Goal: Check status: Check status

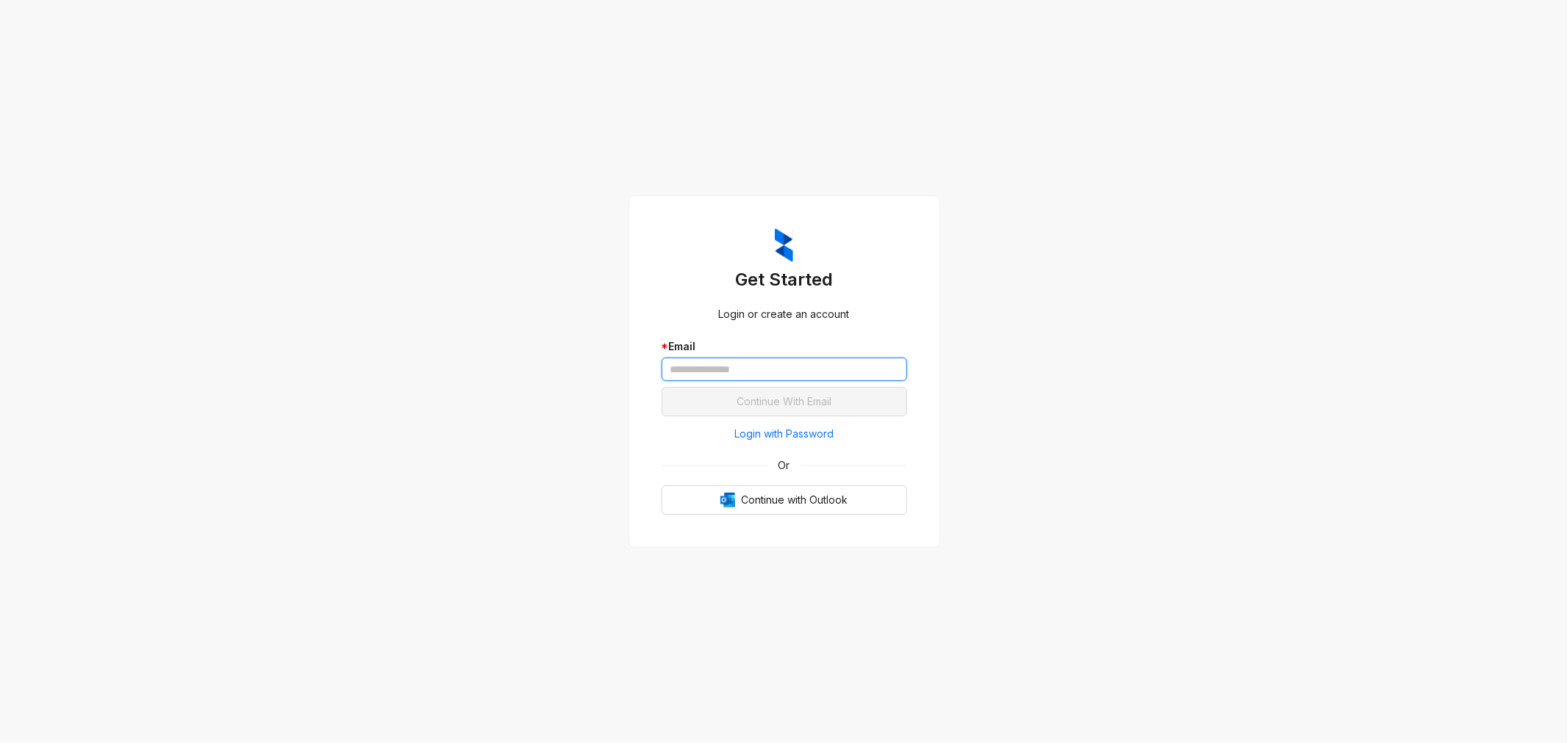
click at [835, 373] on input "text" at bounding box center [784, 370] width 246 height 23
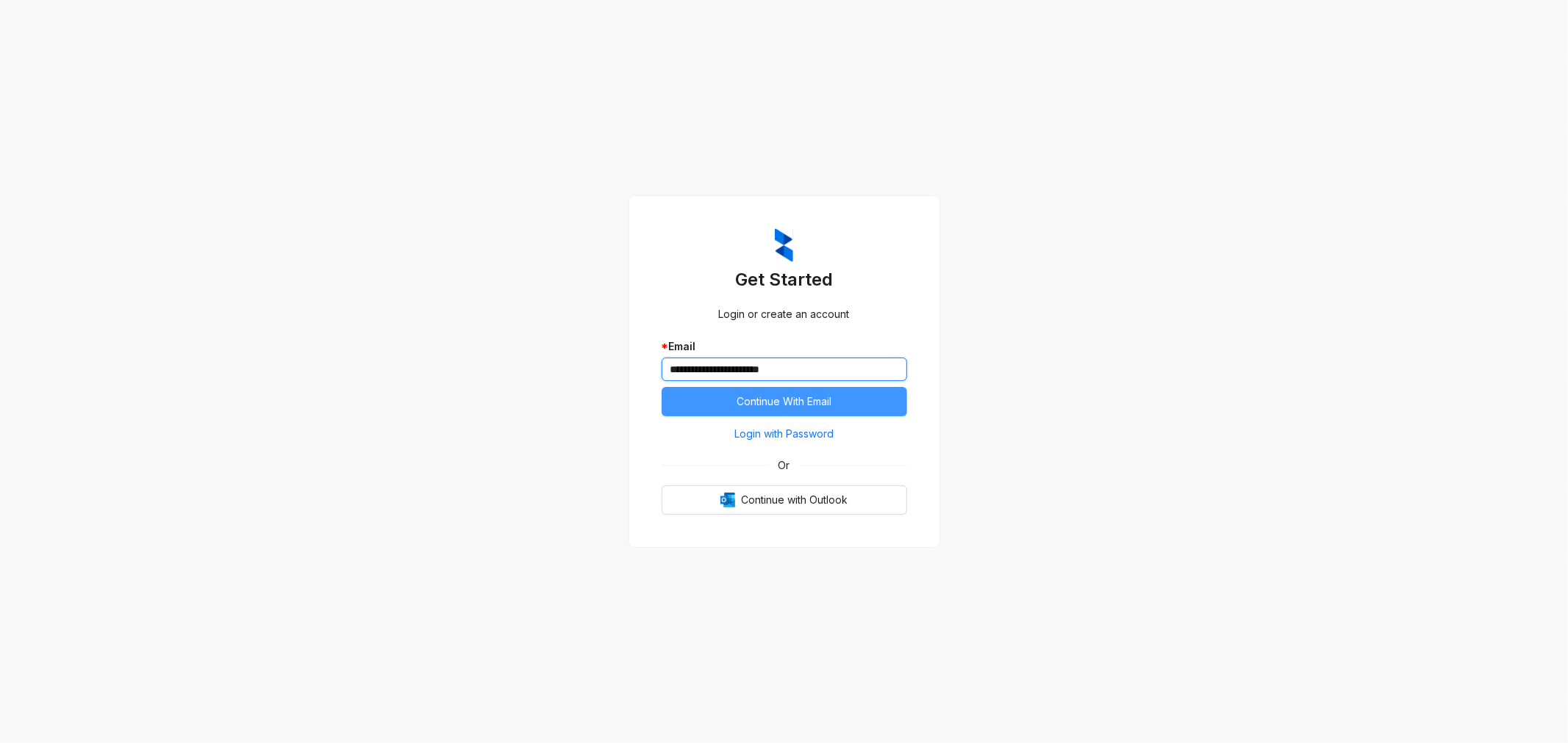
type input "**********"
click at [817, 412] on button "Continue With Email" at bounding box center [784, 402] width 246 height 29
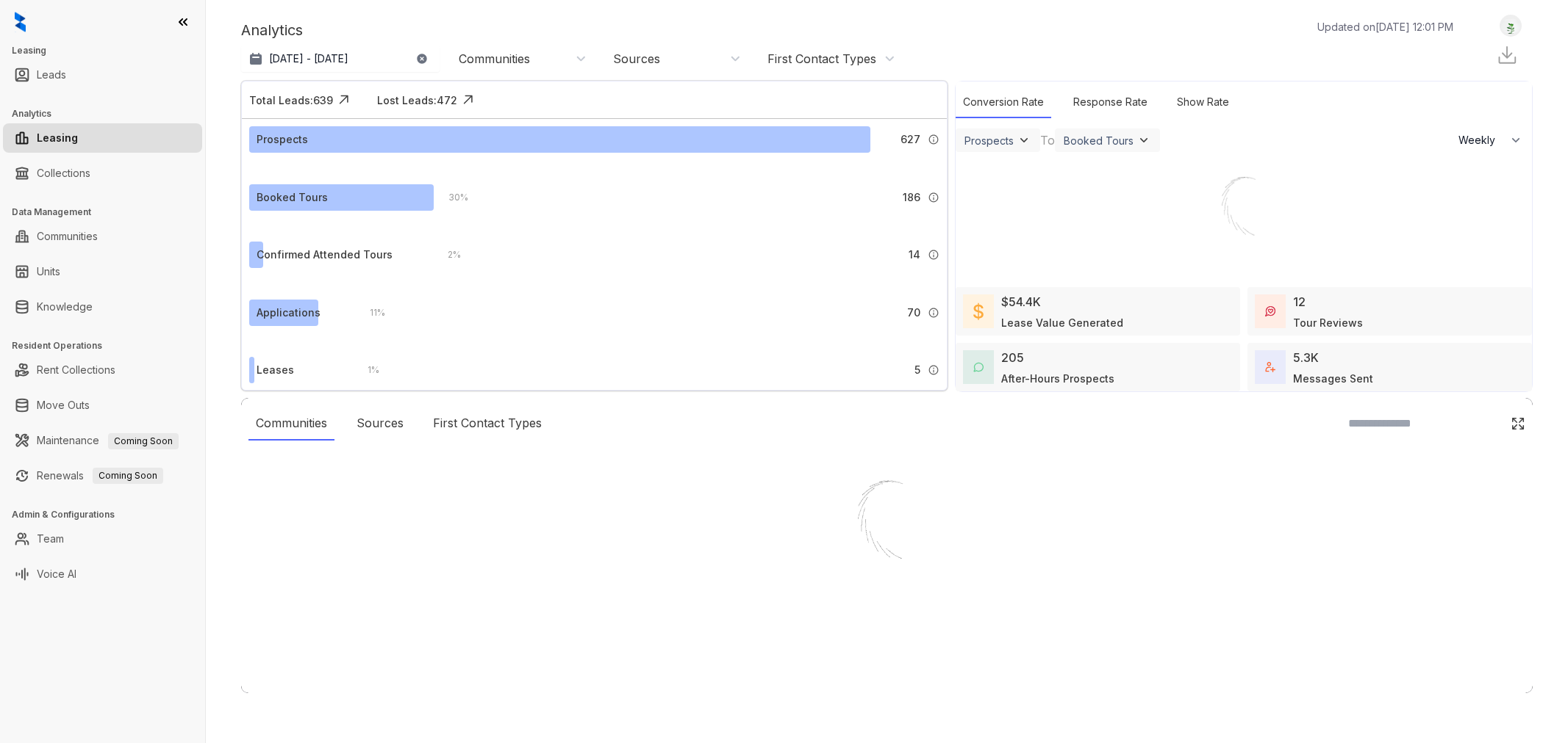
select select "******"
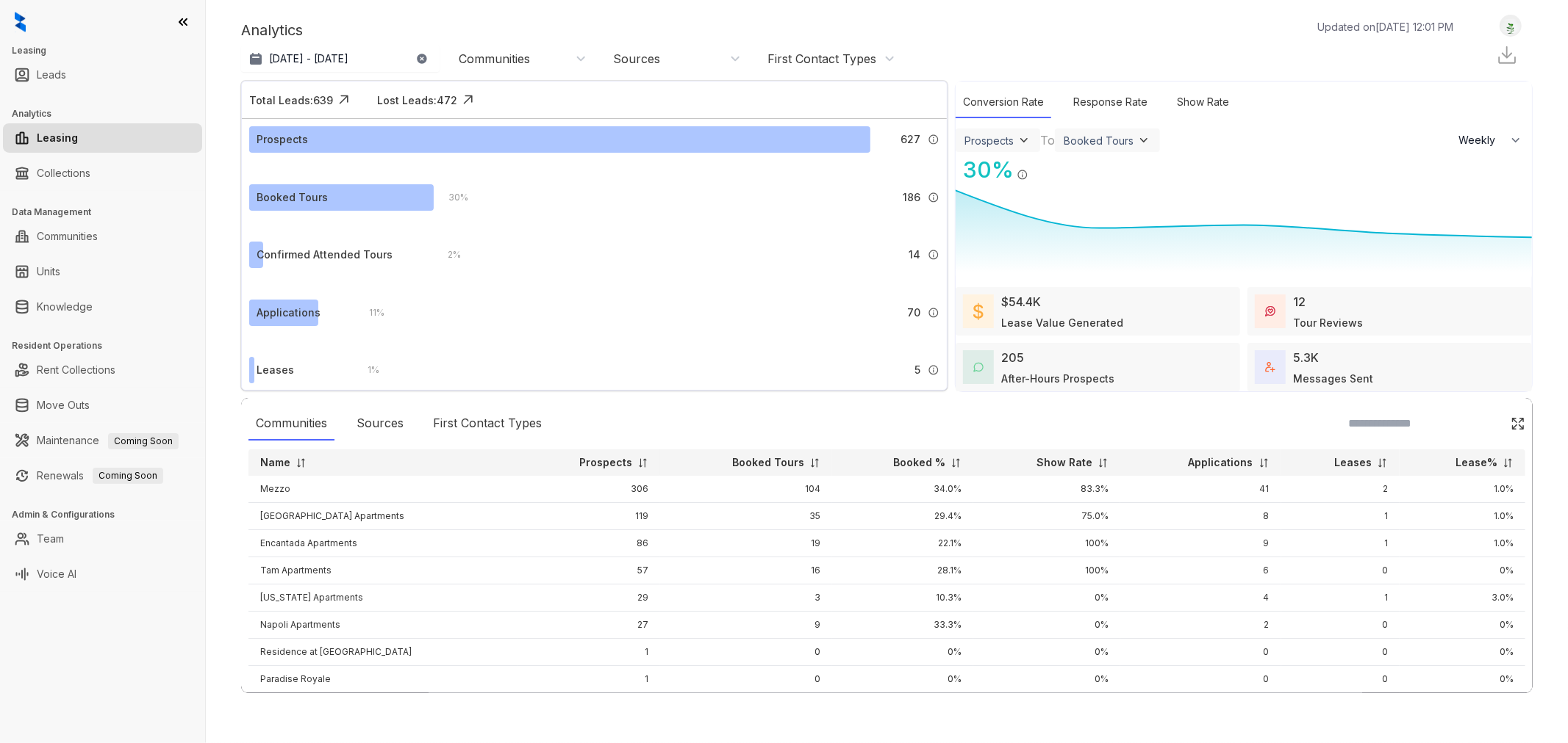
click at [416, 55] on icon "button" at bounding box center [422, 59] width 12 height 12
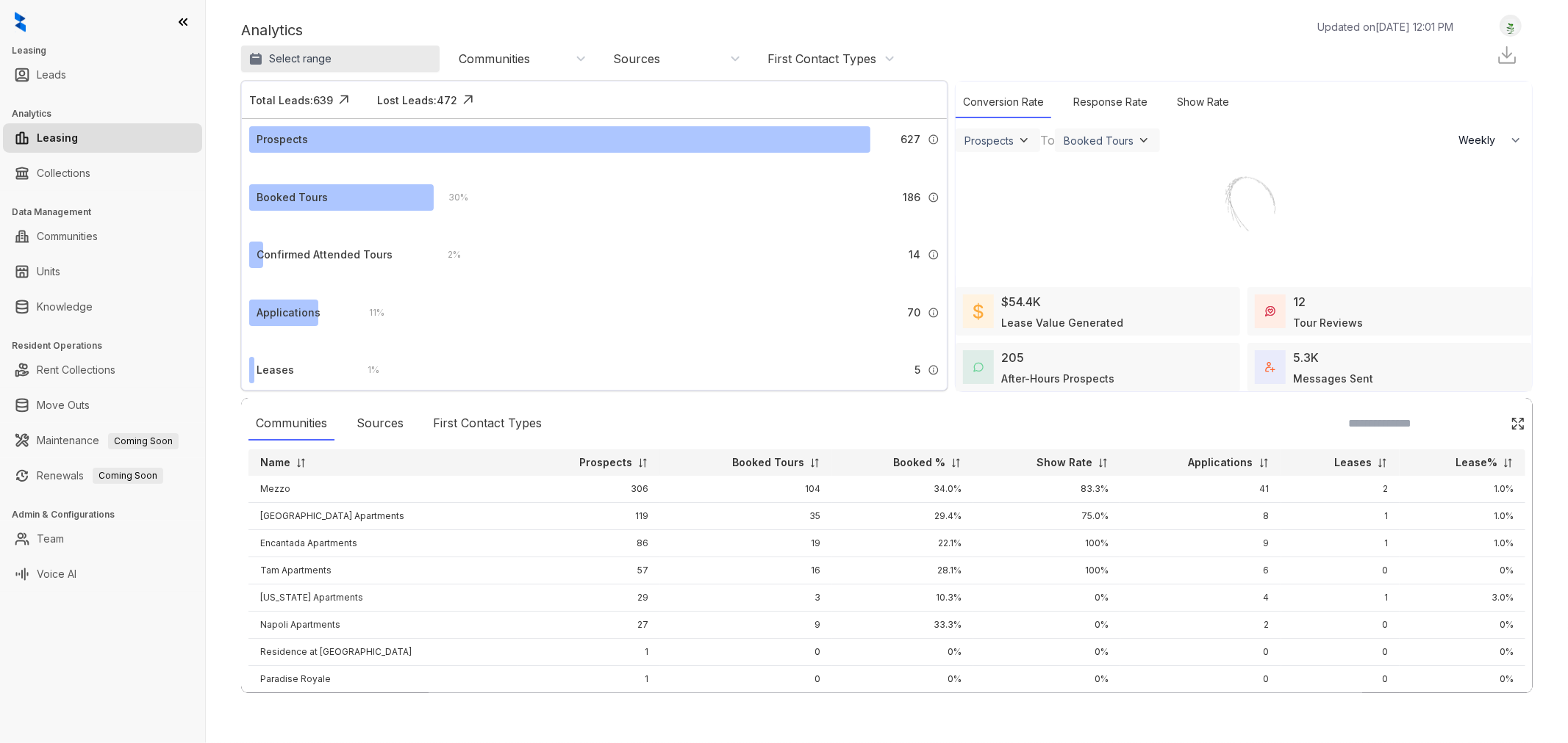
click at [376, 64] on button "Select range" at bounding box center [339, 59] width 199 height 26
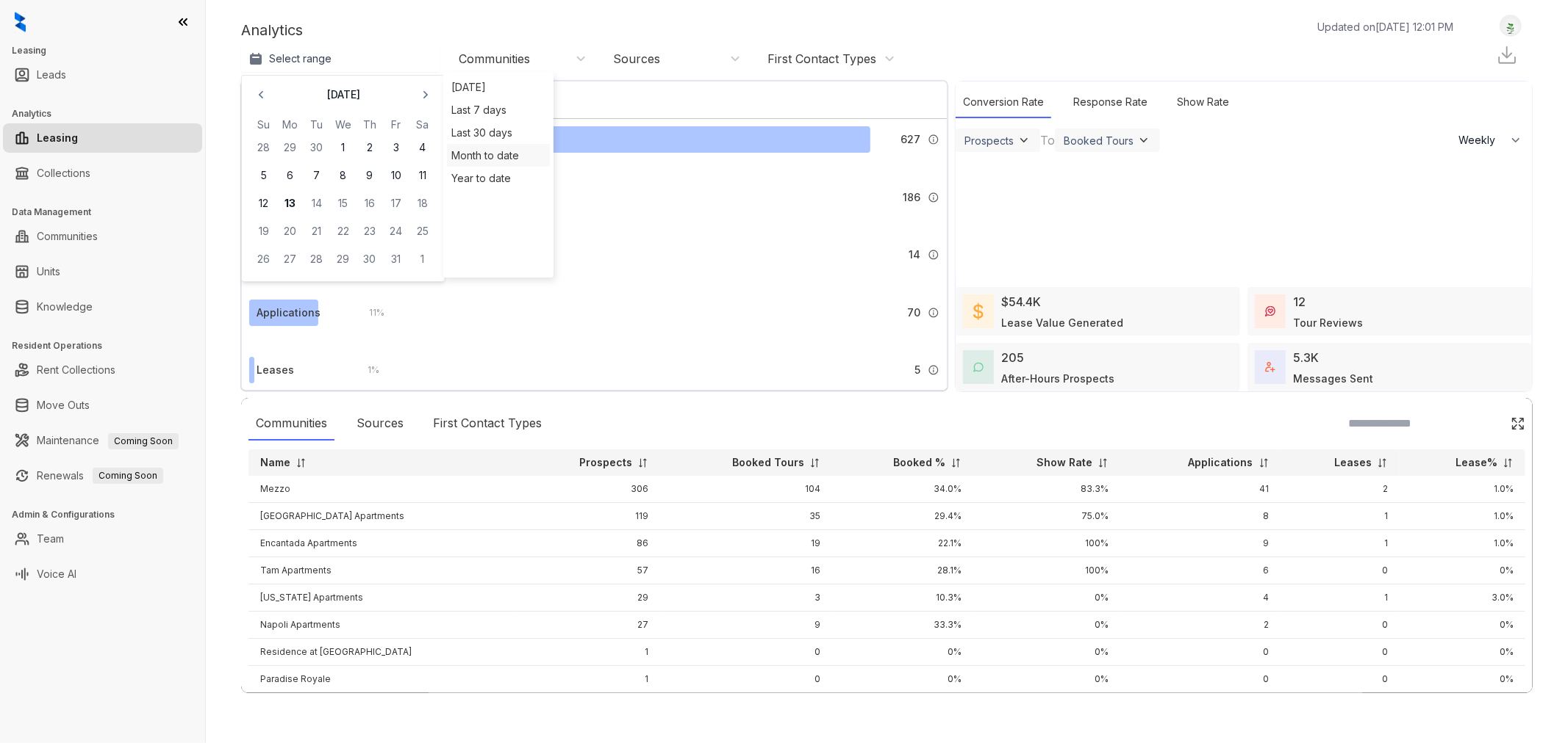
click at [485, 158] on div "Month to date" at bounding box center [498, 154] width 103 height 22
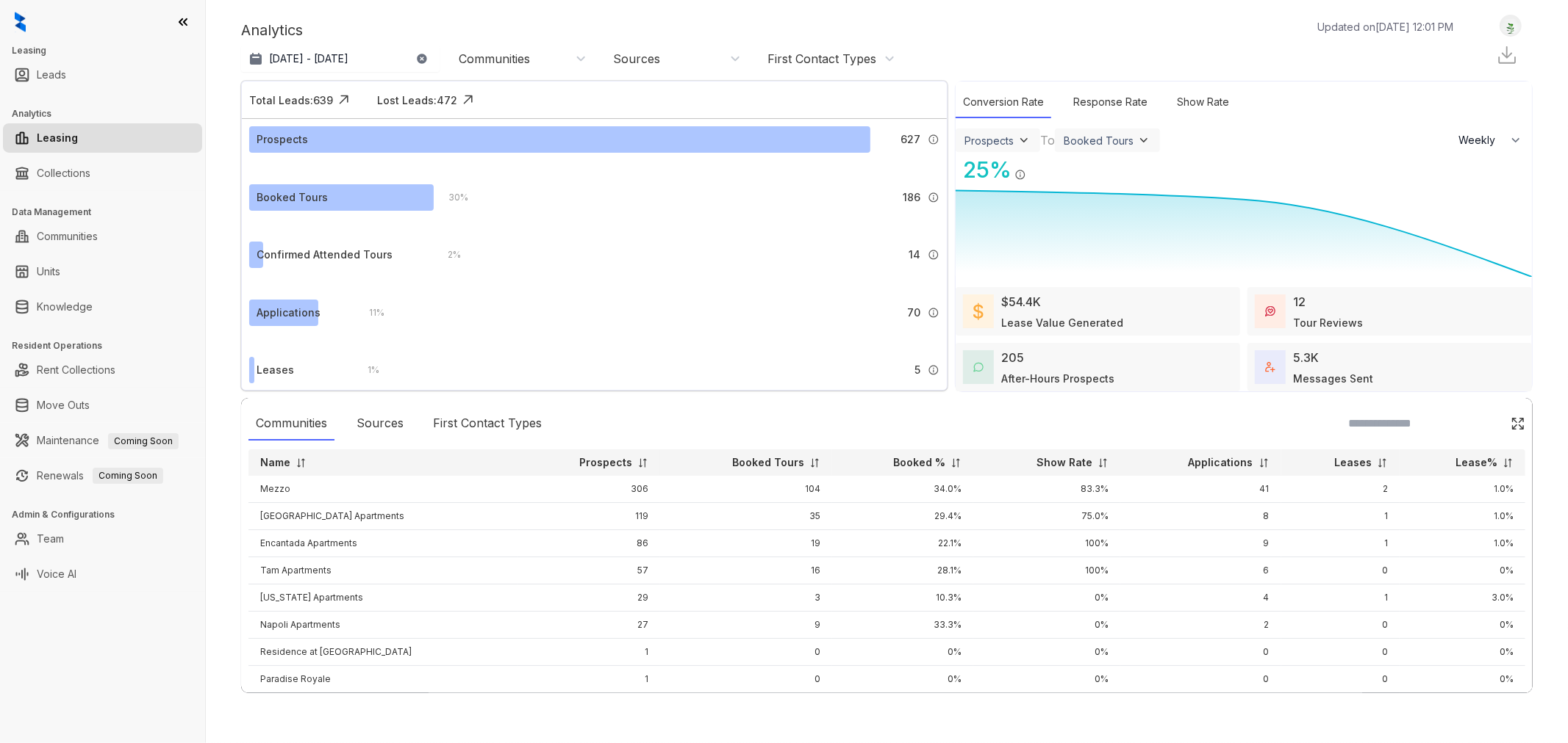
click at [581, 66] on div "Communities" at bounding box center [522, 59] width 128 height 17
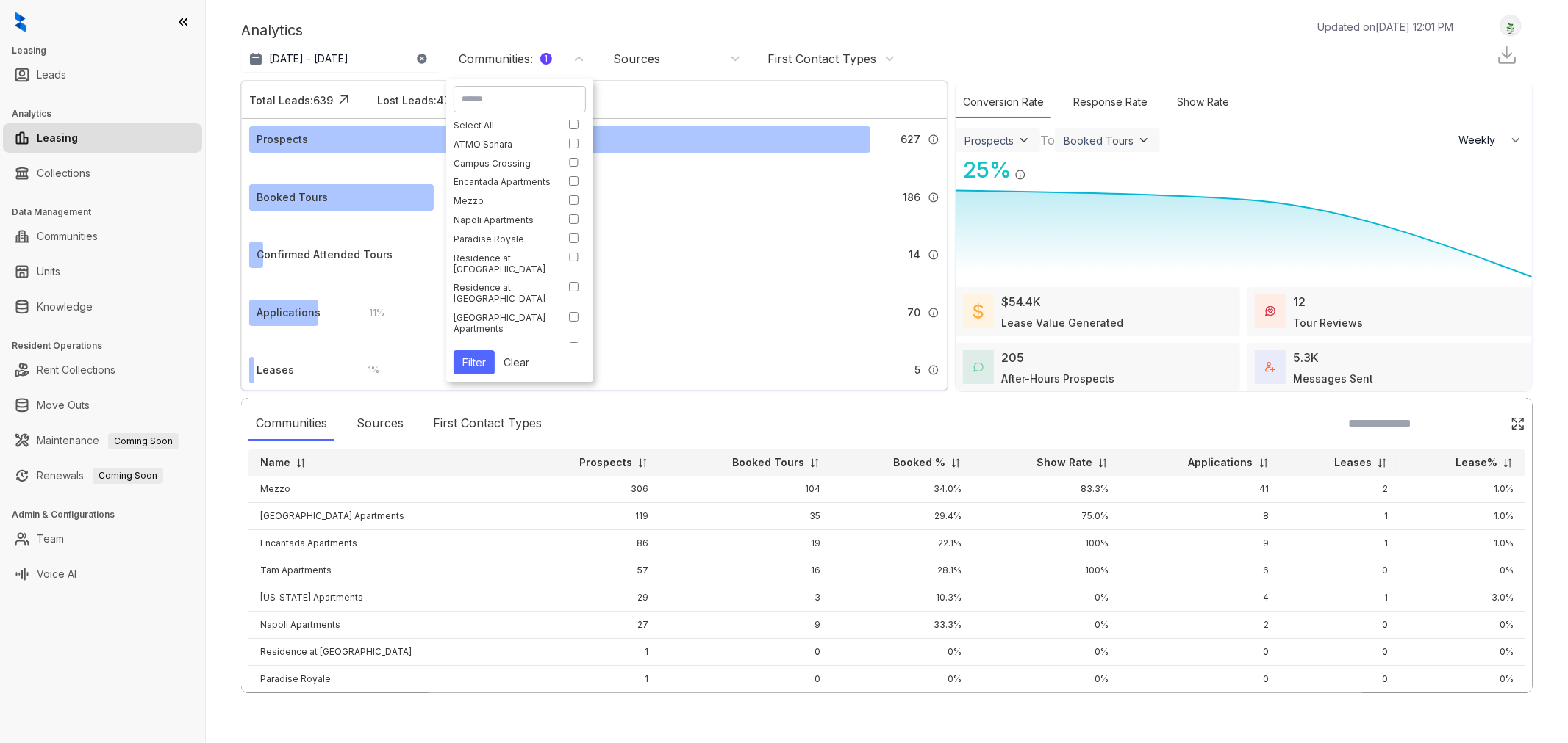
click at [485, 356] on button "Filter" at bounding box center [474, 362] width 41 height 24
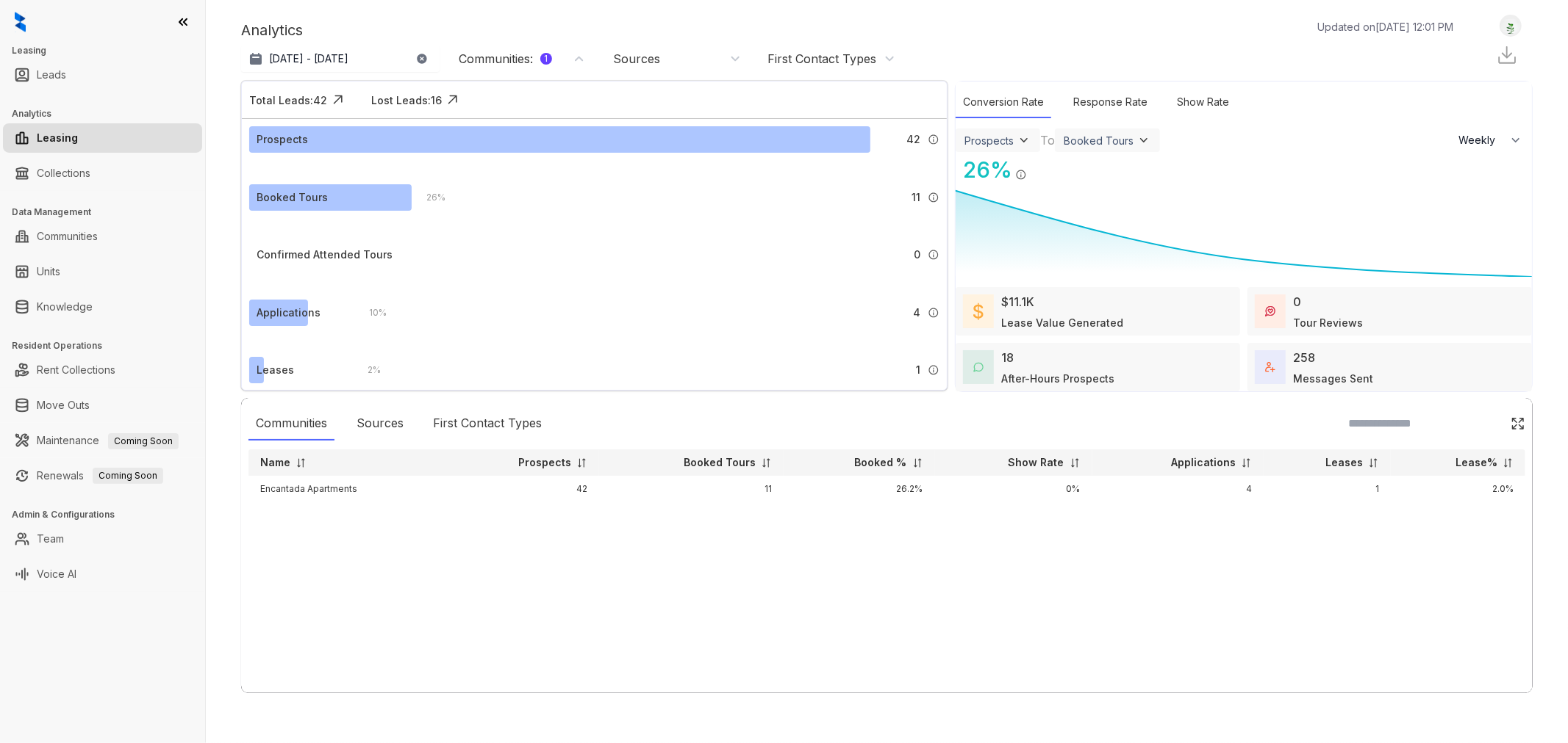
click at [495, 49] on div "Communities : 1" at bounding box center [520, 59] width 147 height 23
click at [469, 193] on div "Filter Clear" at bounding box center [508, 177] width 147 height 31
click at [469, 182] on button "Filter" at bounding box center [463, 173] width 41 height 24
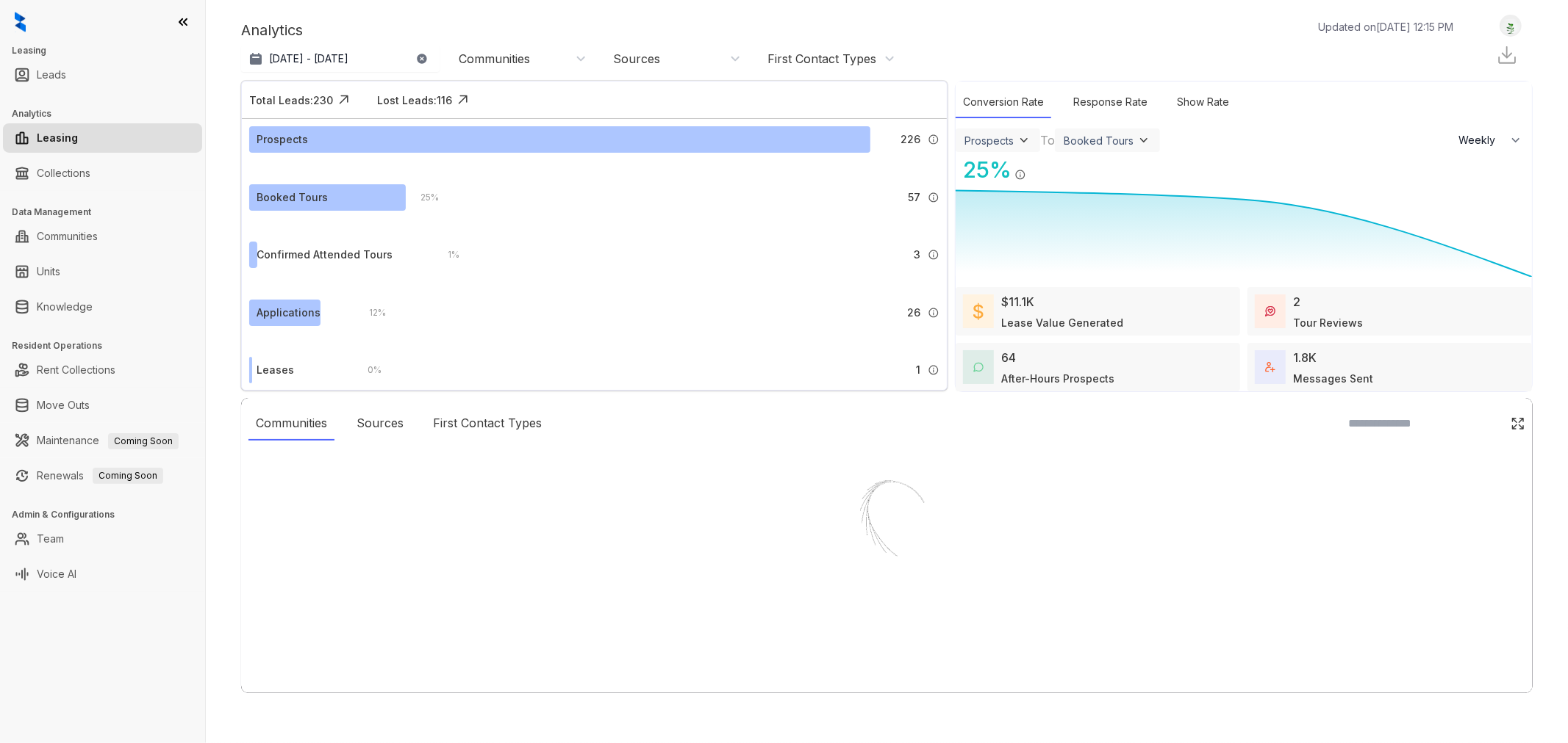
click at [489, 61] on div "Communities" at bounding box center [494, 59] width 71 height 17
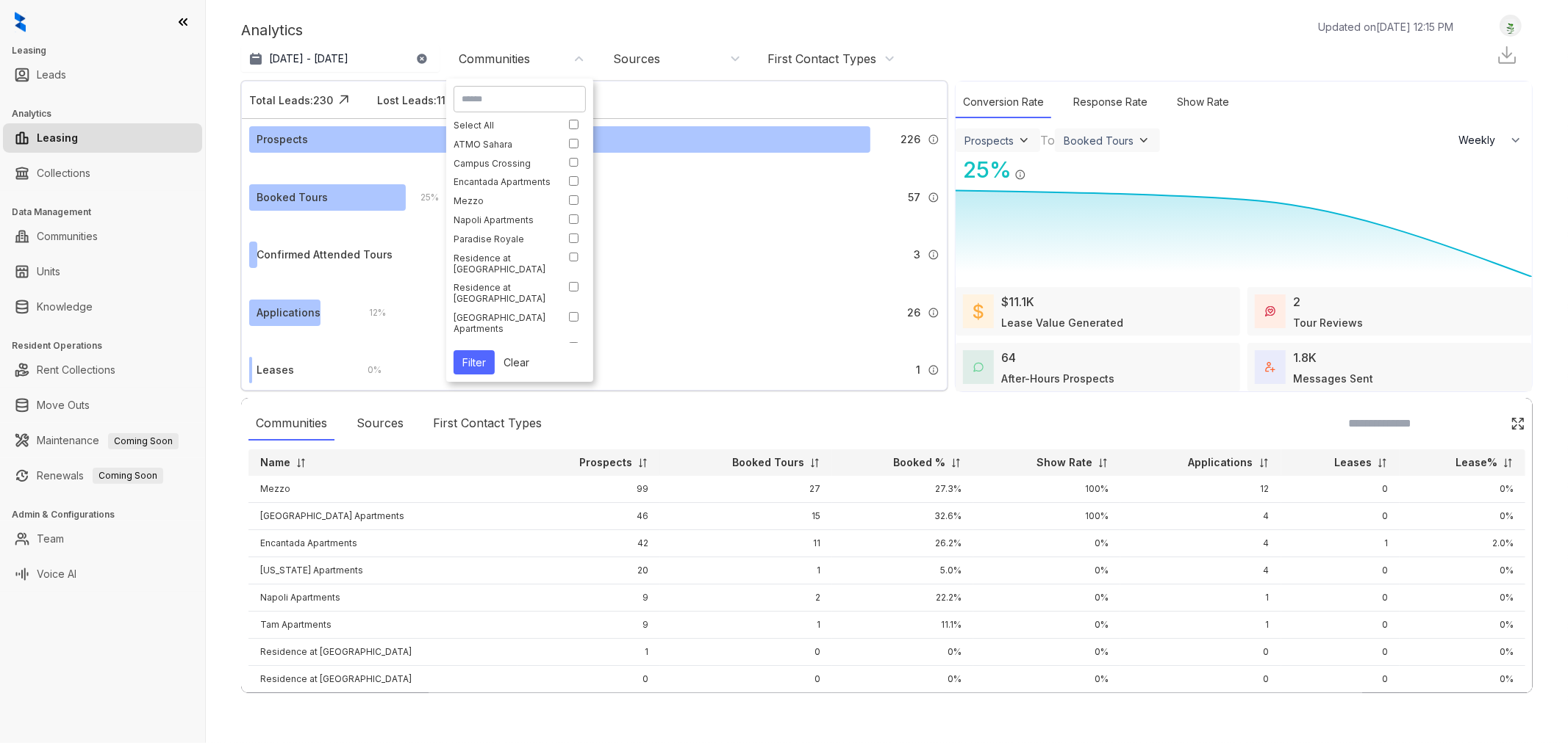
click at [515, 100] on input at bounding box center [519, 100] width 116 height 14
click at [478, 354] on button "Filter" at bounding box center [474, 362] width 41 height 24
